Goal: Information Seeking & Learning: Understand process/instructions

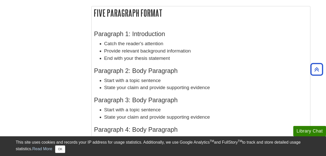
scroll to position [306, 0]
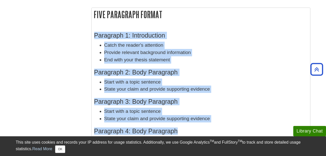
drag, startPoint x: 93, startPoint y: 16, endPoint x: 189, endPoint y: 129, distance: 148.1
click at [189, 129] on div "Five Paragraph Format Paragraph 1: Introduction Catch the reader's attention Pr…" at bounding box center [200, 101] width 219 height 186
drag, startPoint x: 189, startPoint y: 129, endPoint x: 257, endPoint y: 77, distance: 85.0
click at [257, 77] on div "Paragraph 1: Introduction Catch the reader's attention Provide relevant backgro…" at bounding box center [201, 109] width 214 height 164
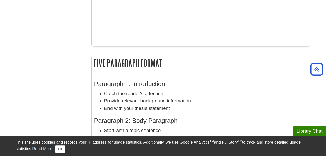
scroll to position [256, 0]
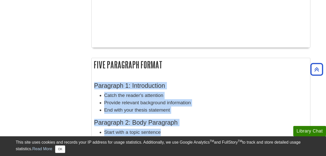
drag, startPoint x: 94, startPoint y: 65, endPoint x: 215, endPoint y: 128, distance: 135.9
click at [215, 128] on div "Five Paragraph Format Paragraph 1: Introduction Catch the reader's attention Pr…" at bounding box center [200, 151] width 219 height 186
click at [60, 148] on button "OK" at bounding box center [60, 149] width 10 height 8
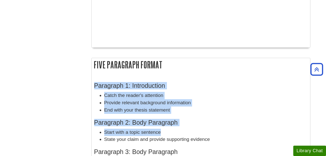
click at [128, 92] on li "Catch the reader's attention" at bounding box center [205, 95] width 203 height 7
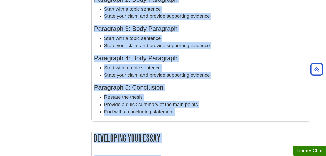
scroll to position [406, 0]
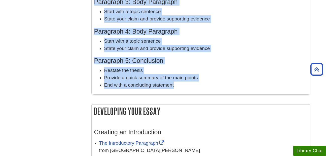
drag, startPoint x: 92, startPoint y: 62, endPoint x: 173, endPoint y: 95, distance: 87.0
click at [173, 95] on div "Five Paragraph Format Paragraph 1: Introduction Catch the reader's attention Pr…" at bounding box center [200, 3] width 219 height 191
copy div "Five Paragraph Format Paragraph 1: Introduction Catch the reader's attention Pr…"
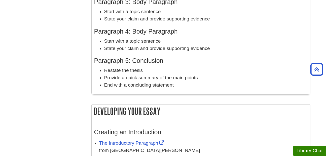
drag, startPoint x: 325, startPoint y: 81, endPoint x: 323, endPoint y: 85, distance: 4.1
click at [323, 85] on body "This site uses cookies and records your IP address for usage statistics. Additi…" at bounding box center [163, 62] width 326 height 936
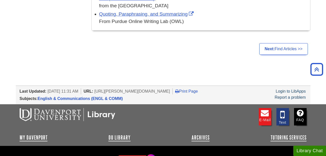
scroll to position [743, 0]
